Goal: Information Seeking & Learning: Learn about a topic

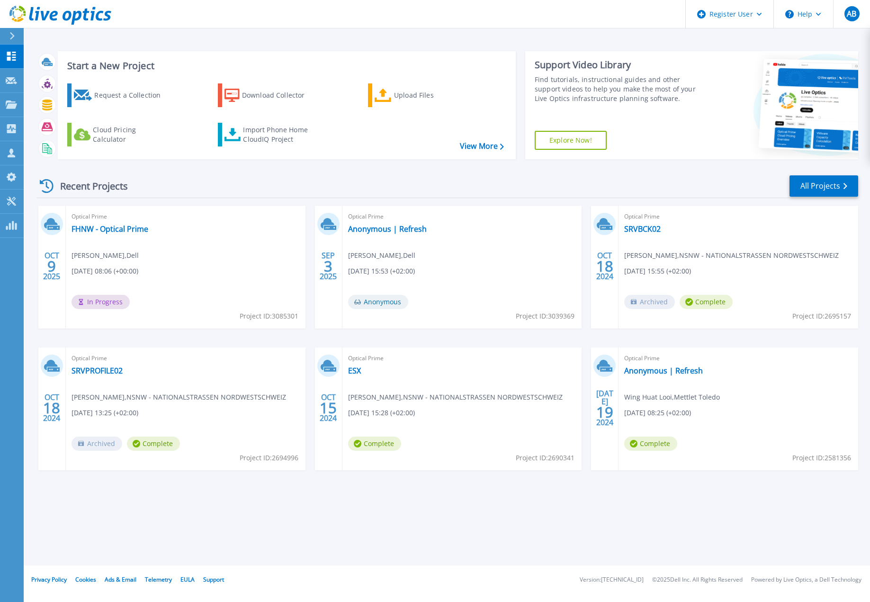
click at [46, 6] on icon at bounding box center [60, 15] width 102 height 19
click at [124, 231] on link "FHNW - Optical Prime" at bounding box center [110, 228] width 77 height 9
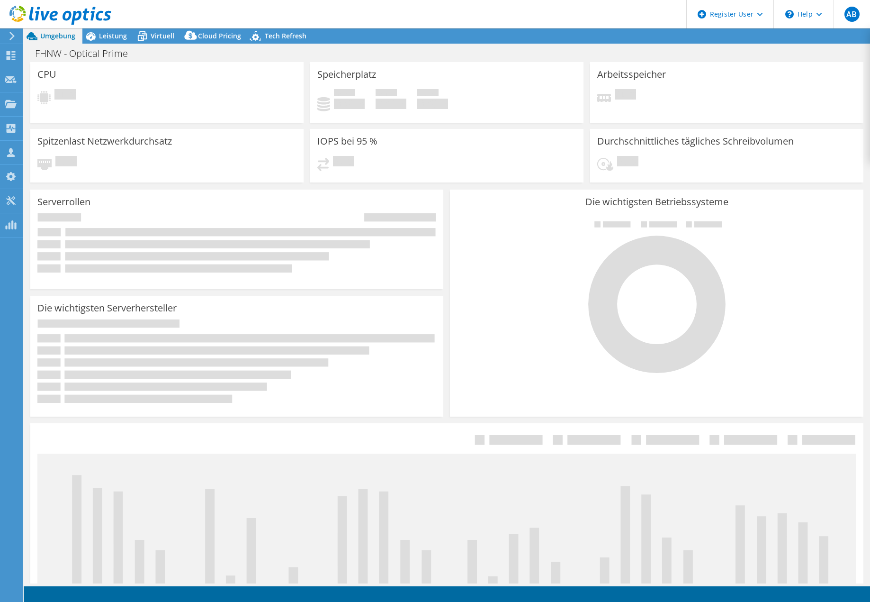
select select "USD"
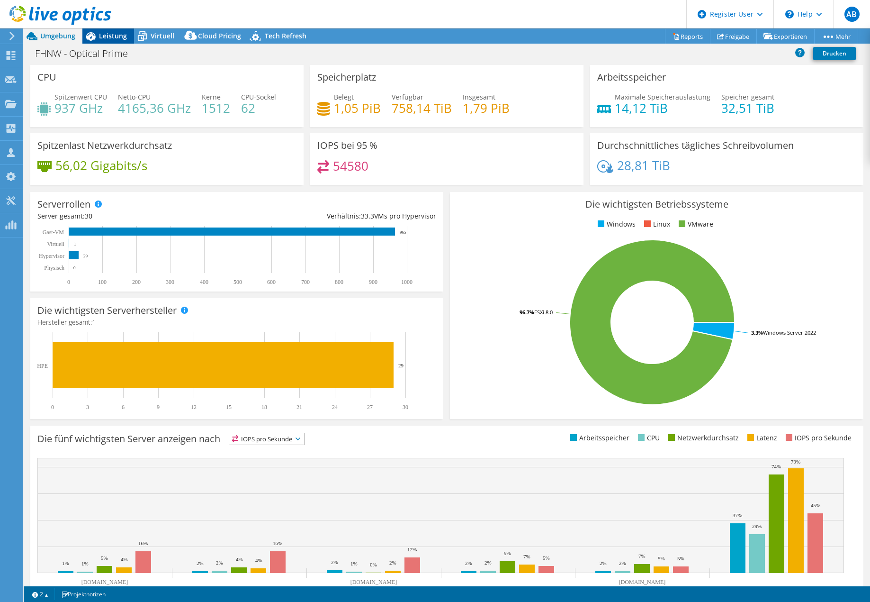
click at [115, 38] on span "Leistung" at bounding box center [113, 35] width 28 height 9
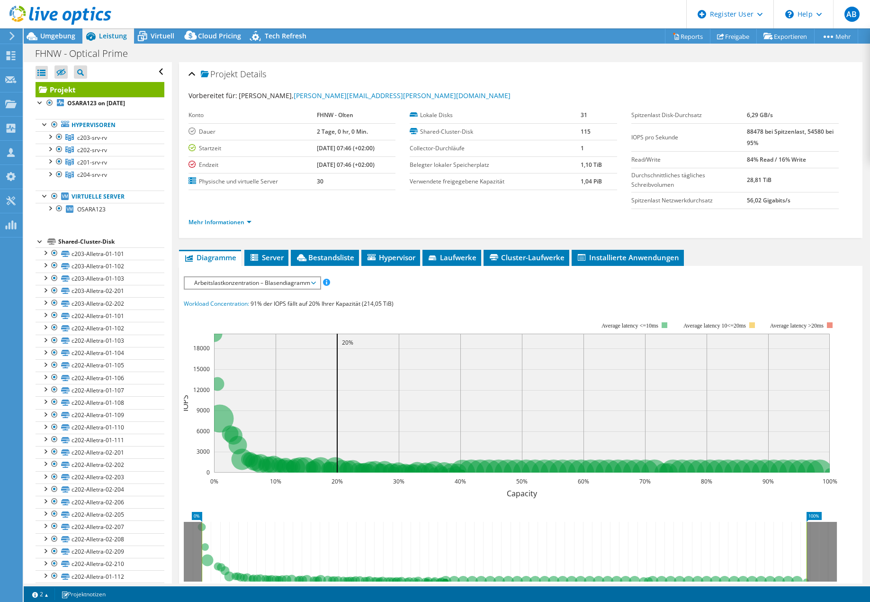
click at [272, 286] on span "Arbeitslastkonzentration – Blasendiagramm" at bounding box center [252, 282] width 126 height 11
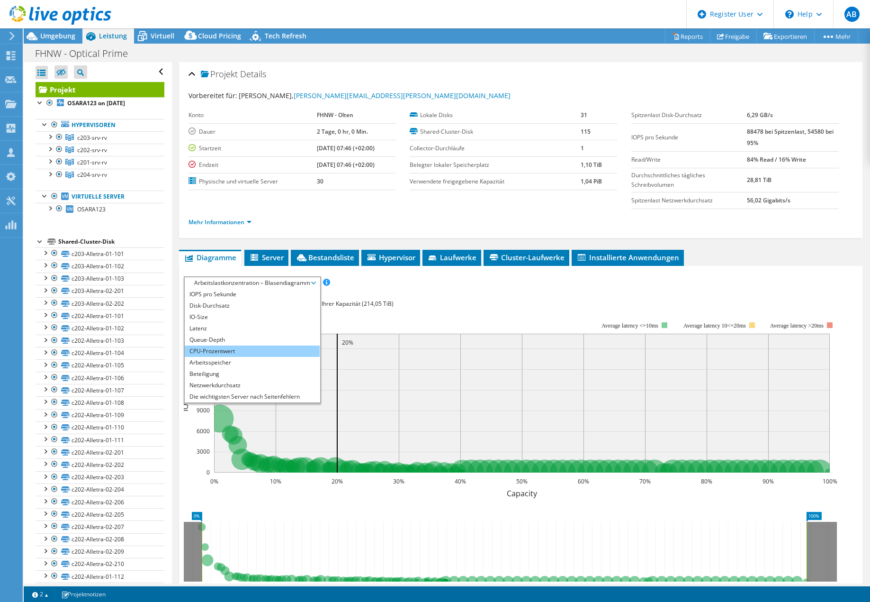
click at [240, 351] on li "CPU-Prozentwert" at bounding box center [252, 350] width 135 height 11
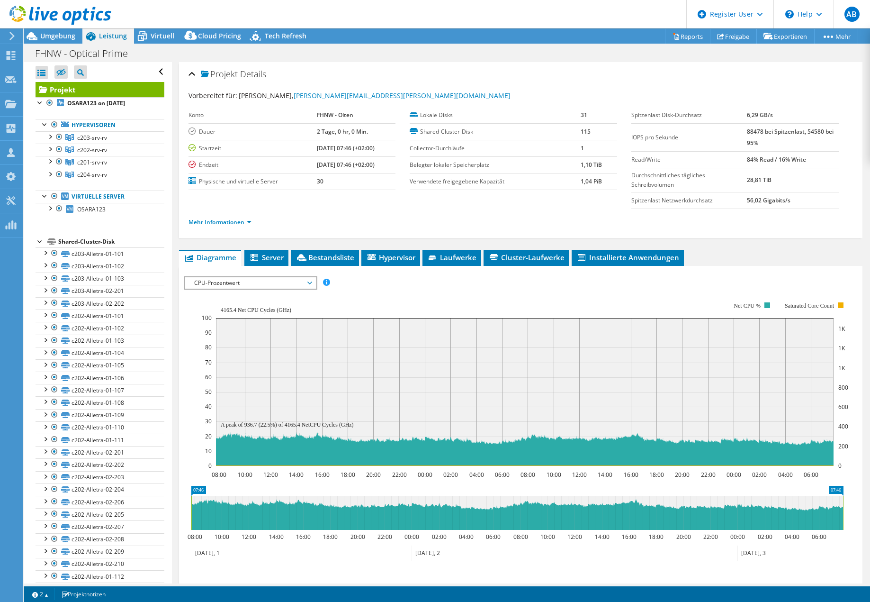
click at [311, 285] on span "CPU-Prozentwert" at bounding box center [250, 282] width 122 height 11
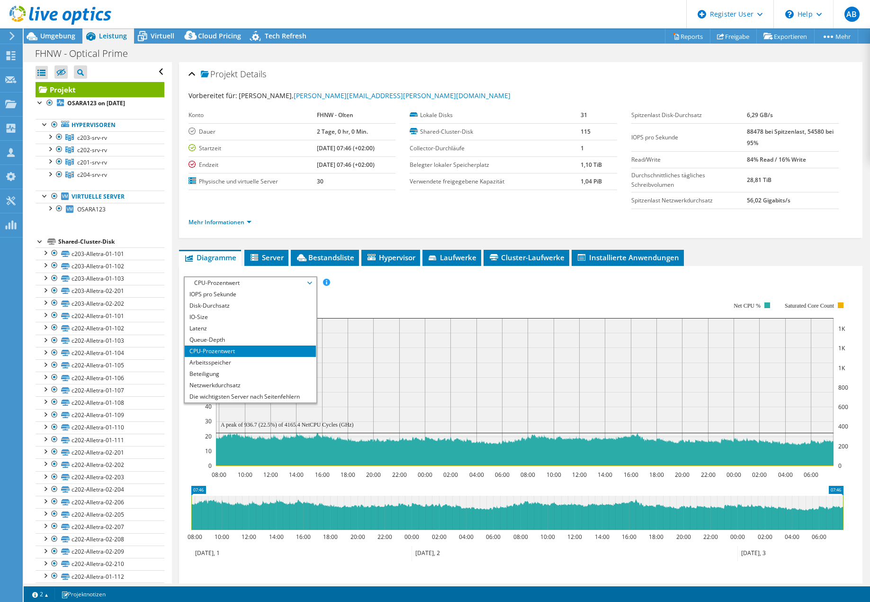
click at [391, 295] on rect at bounding box center [525, 383] width 647 height 189
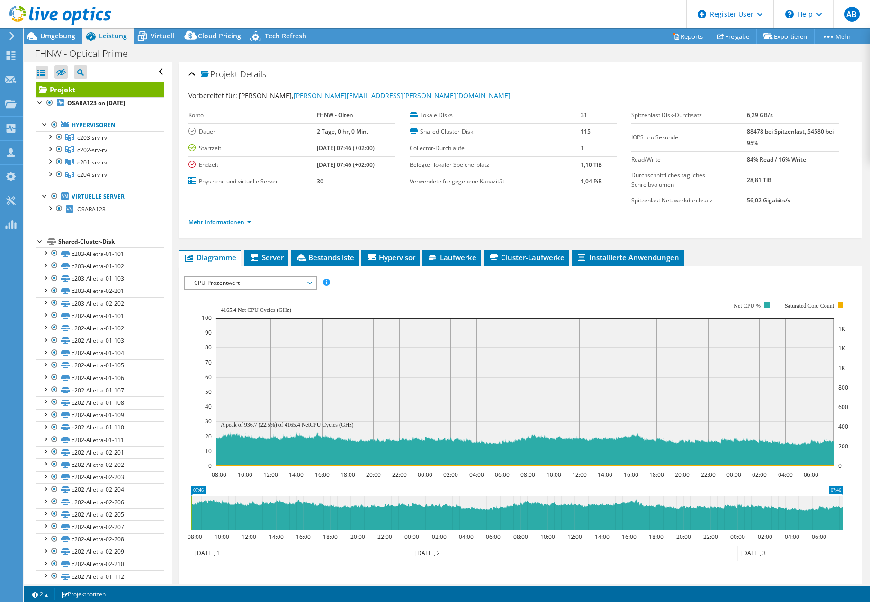
click at [380, 235] on div "Mehr Informationen" at bounding box center [521, 222] width 665 height 27
